Goal: Task Accomplishment & Management: Use online tool/utility

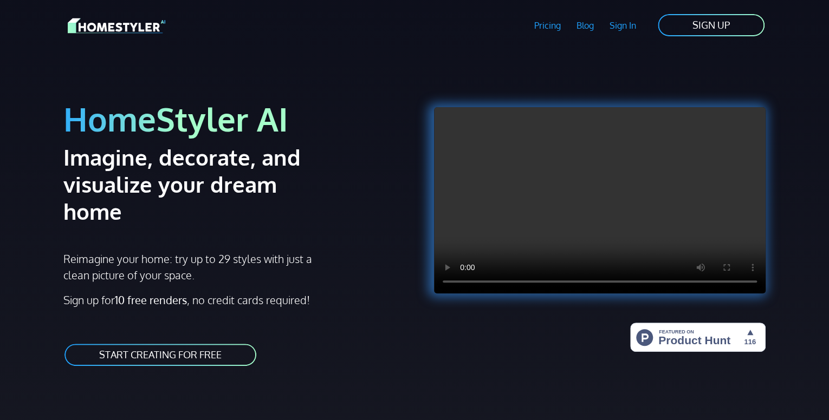
click at [194, 343] on link "START CREATING FOR FREE" at bounding box center [160, 355] width 194 height 24
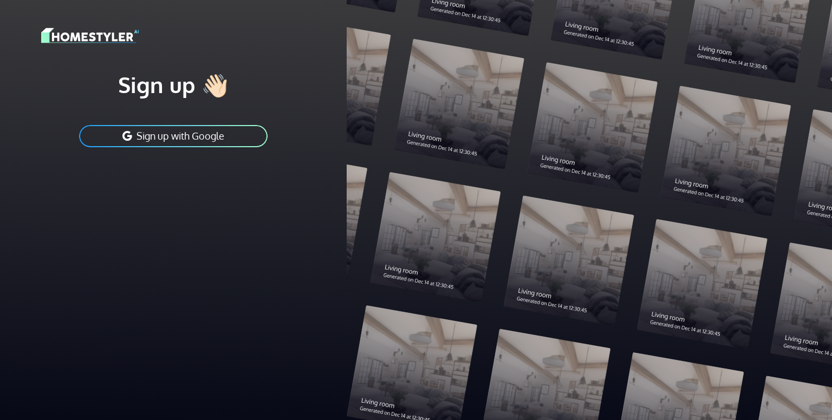
click at [233, 124] on button "Sign up with Google" at bounding box center [173, 136] width 191 height 24
